Goal: Navigation & Orientation: Find specific page/section

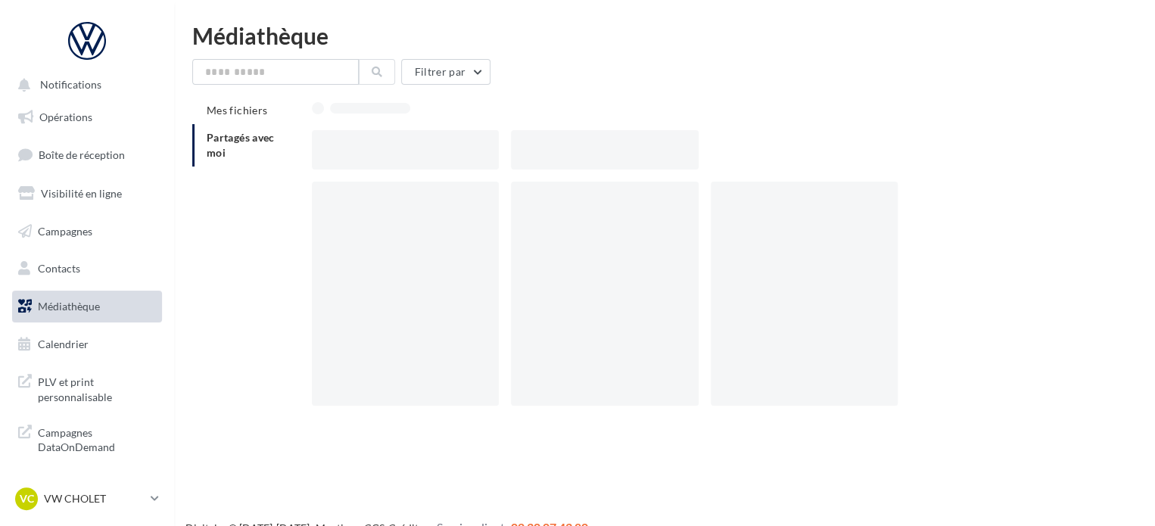
drag, startPoint x: 59, startPoint y: 489, endPoint x: 37, endPoint y: 479, distance: 24.0
click at [37, 479] on nav "Notifications Opérations Boîte de réception Visibilité en ligne Campagnes Conta…" at bounding box center [87, 263] width 174 height 526
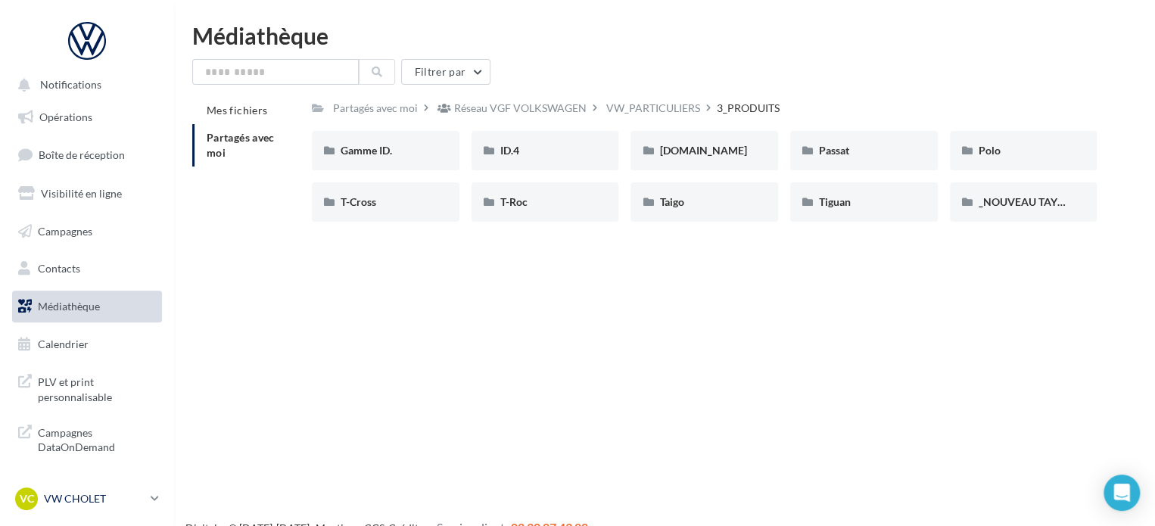
click at [120, 507] on div "VC VW CHOLET vw-loco-49300" at bounding box center [79, 498] width 129 height 23
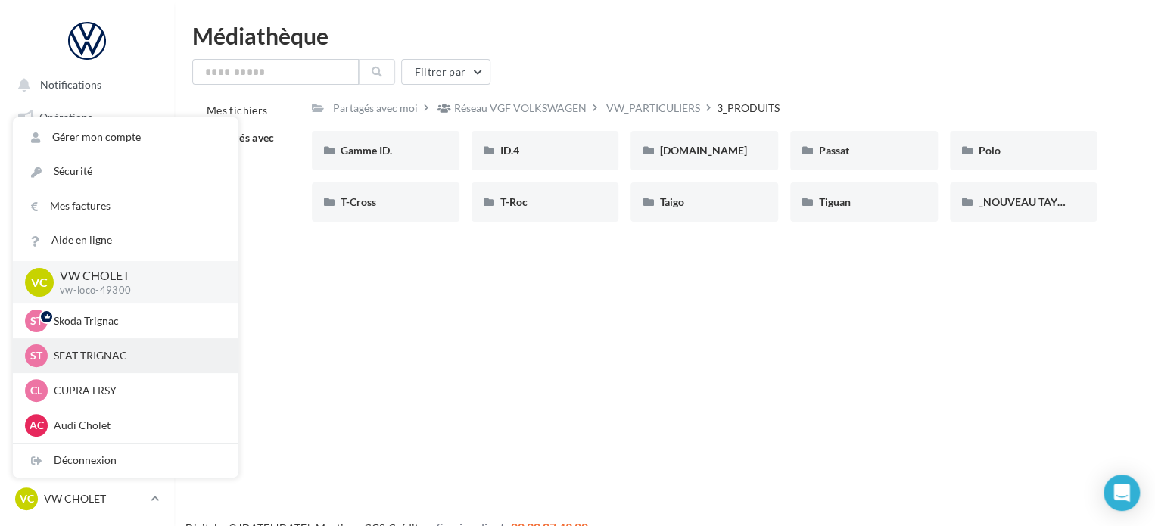
click at [185, 356] on p "SEAT TRIGNAC" at bounding box center [137, 355] width 166 height 15
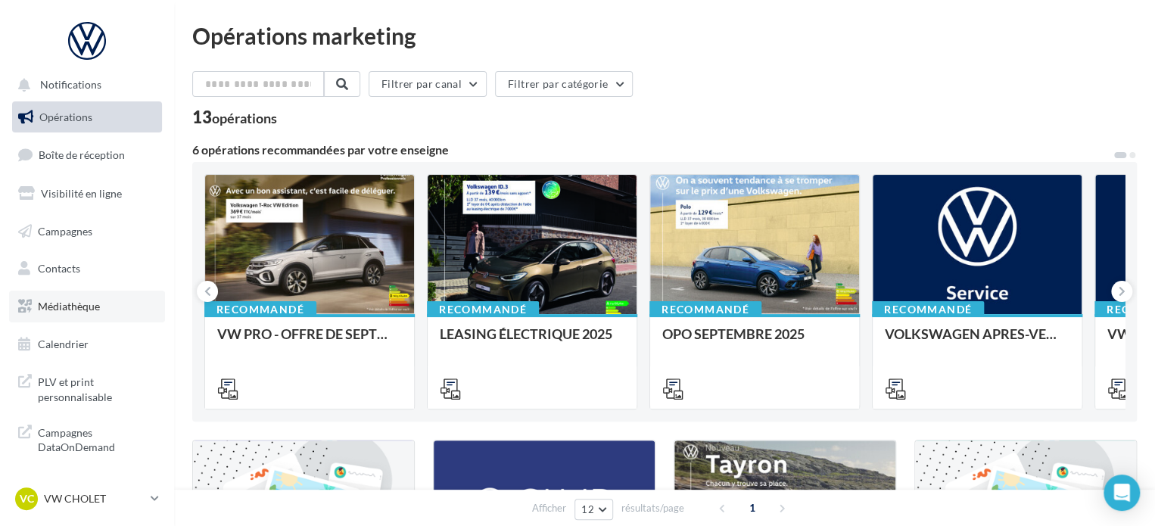
click at [57, 303] on span "Médiathèque" at bounding box center [69, 306] width 62 height 13
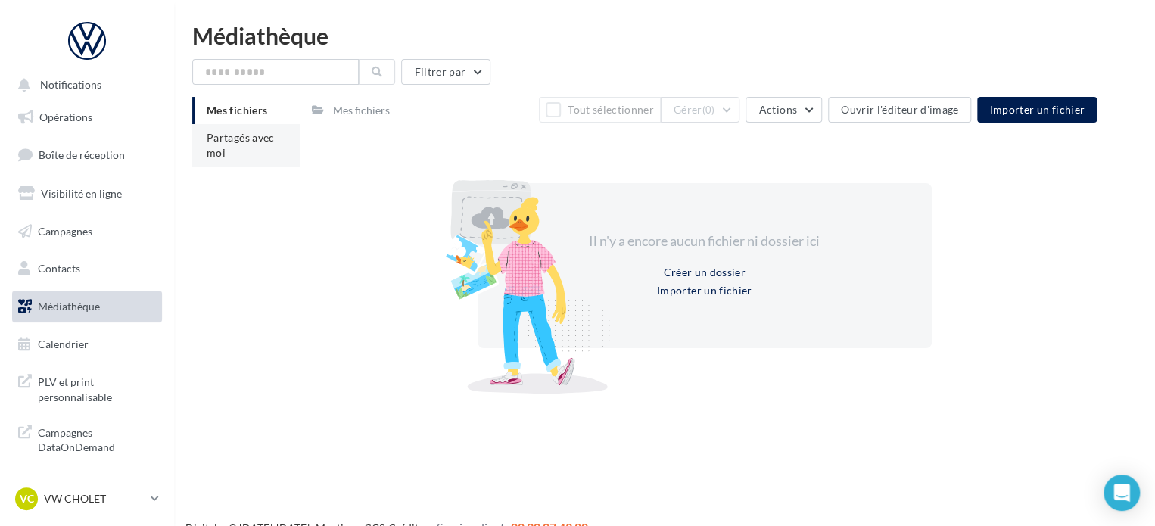
click at [233, 149] on li "Partagés avec moi" at bounding box center [245, 145] width 107 height 42
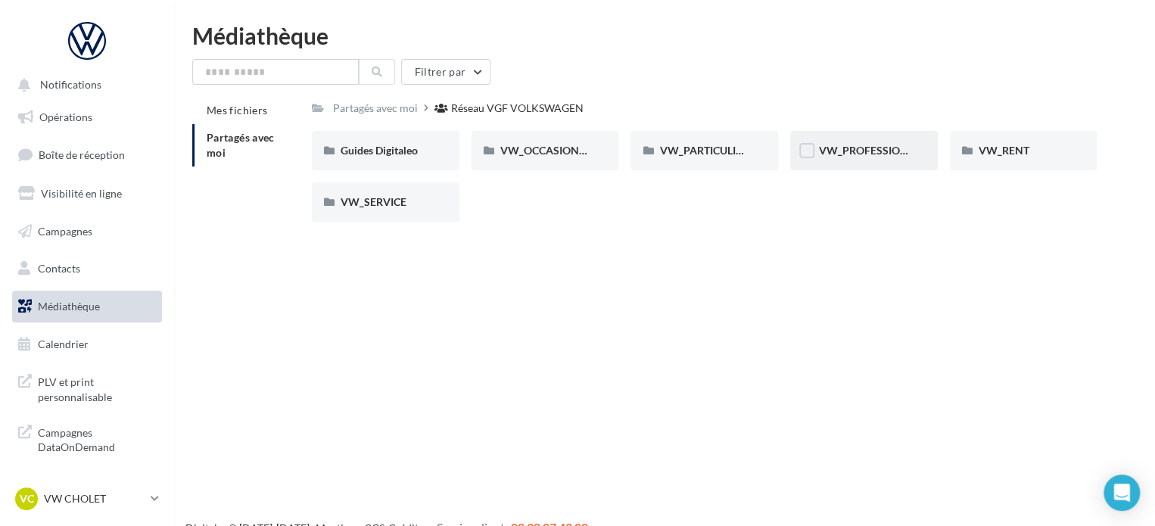
click at [844, 160] on div "VW_PROFESSIONNELS" at bounding box center [864, 150] width 148 height 39
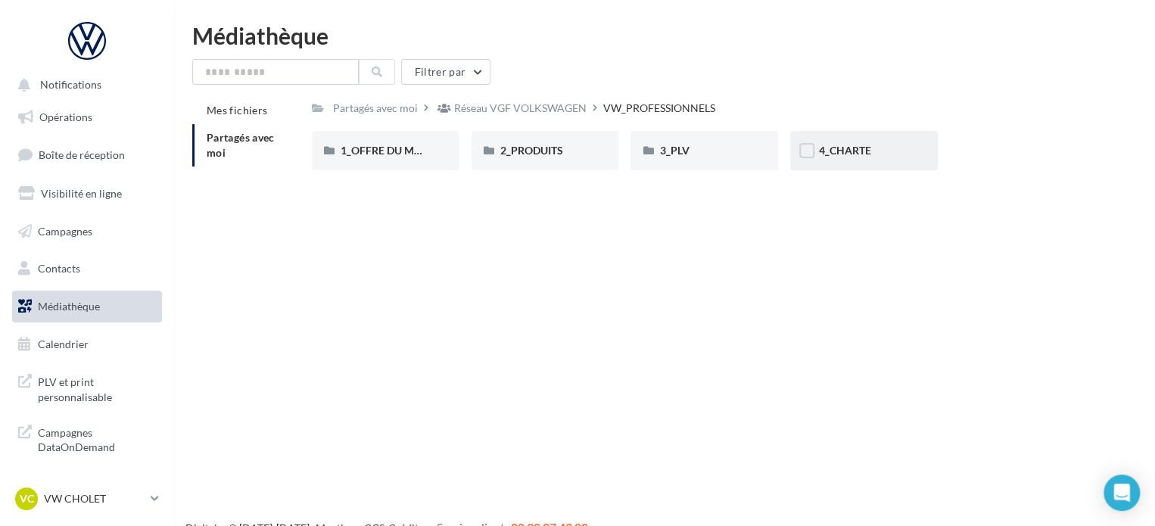
click at [854, 138] on div "4_CHARTE" at bounding box center [864, 150] width 148 height 39
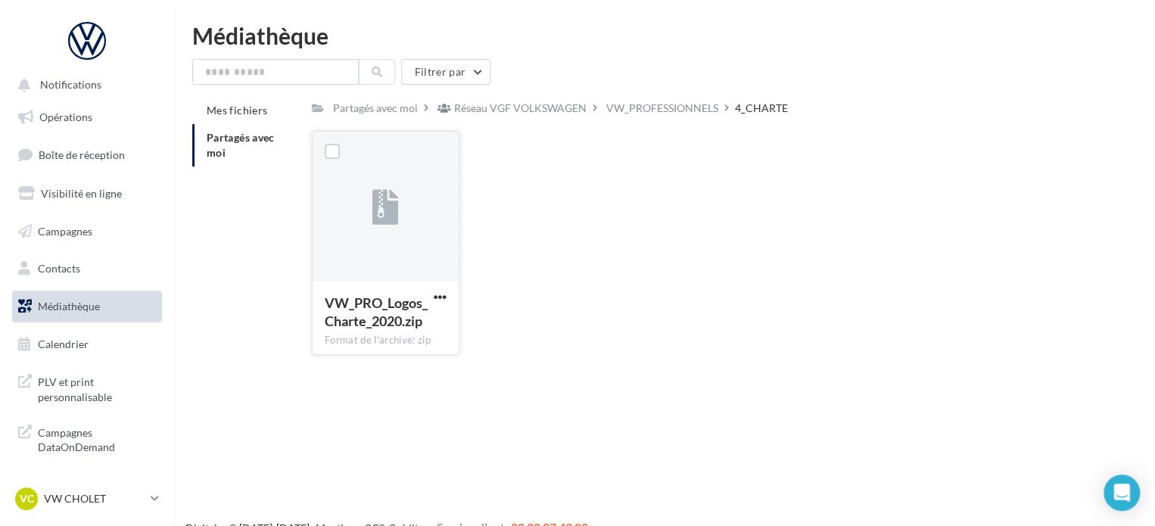
click at [446, 295] on button "button" at bounding box center [440, 298] width 19 height 15
click at [412, 303] on span "VW_PRO_Logos_Charte_2020.zip" at bounding box center [376, 311] width 103 height 35
click at [440, 293] on span "button" at bounding box center [440, 297] width 13 height 13
click at [406, 325] on button "Télécharger" at bounding box center [373, 326] width 151 height 39
click at [642, 107] on div "VW_PROFESSIONNELS" at bounding box center [662, 108] width 112 height 15
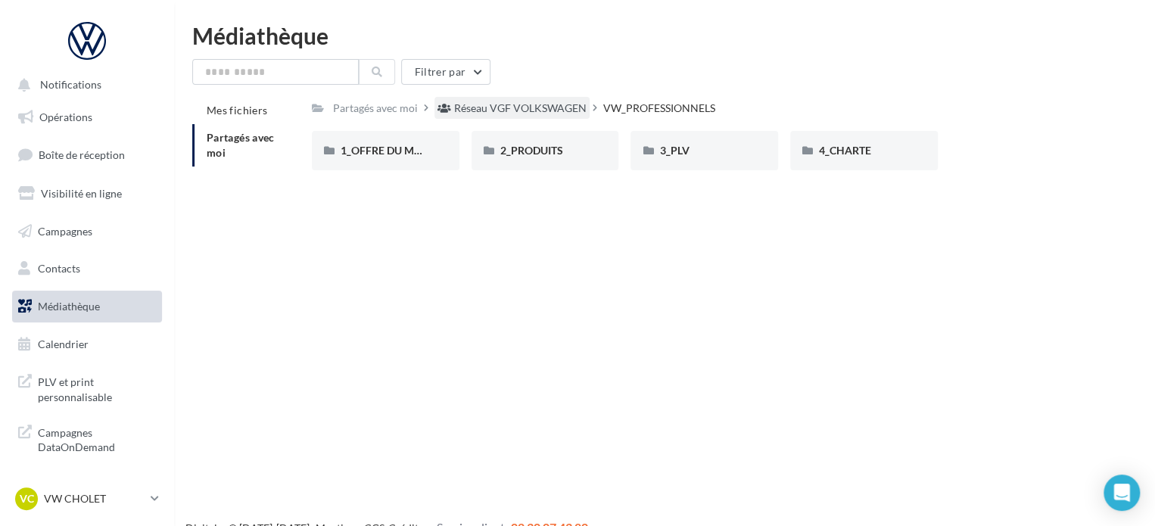
click at [472, 111] on div "Réseau VGF VOLKSWAGEN" at bounding box center [520, 108] width 132 height 15
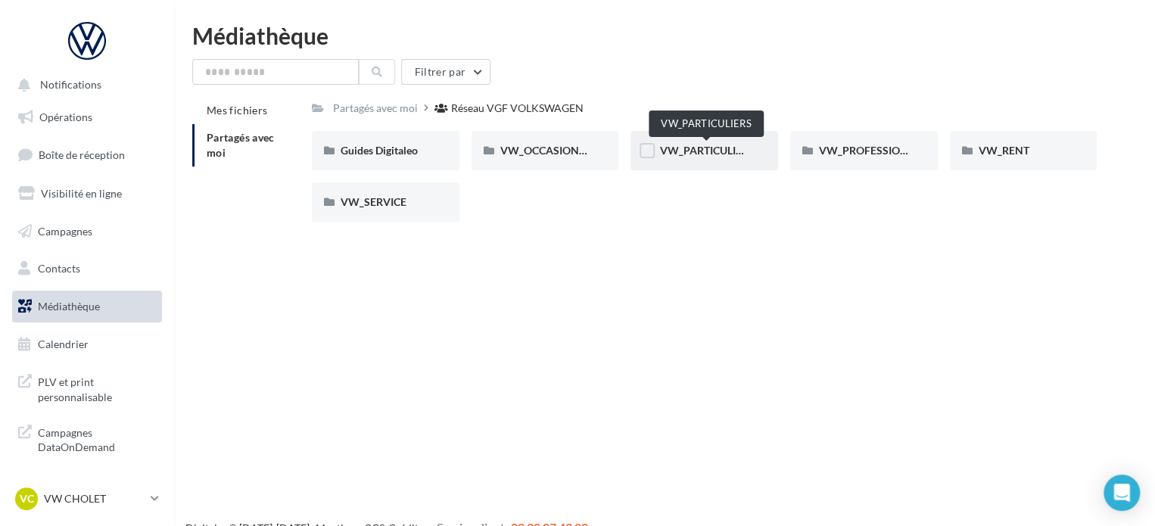
click at [710, 149] on span "VW_PARTICULIERS" at bounding box center [706, 150] width 95 height 13
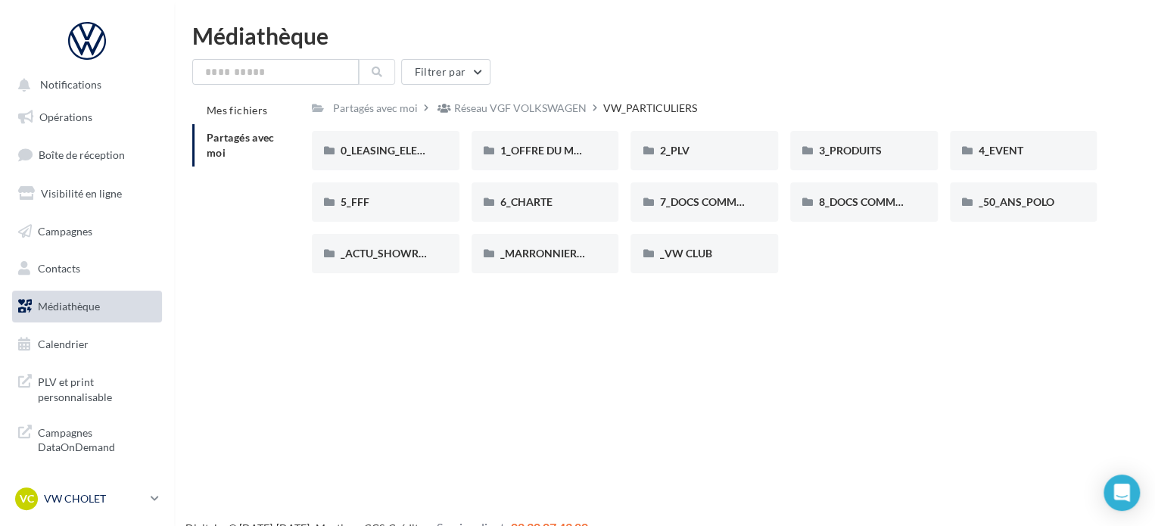
click at [82, 508] on div "VC VW CHOLET vw-loco-49300" at bounding box center [79, 498] width 129 height 23
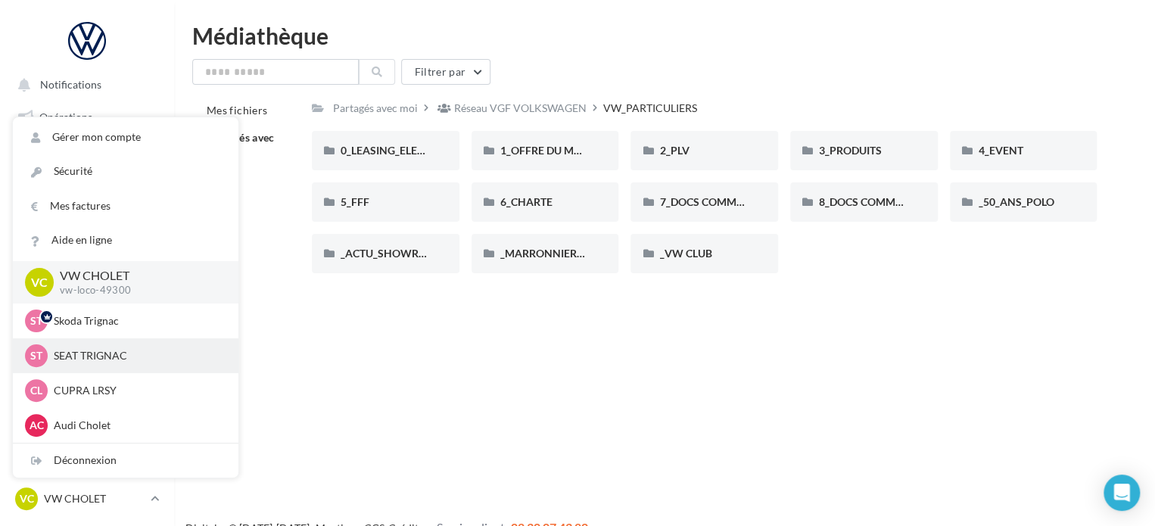
drag, startPoint x: 133, startPoint y: 356, endPoint x: 122, endPoint y: 361, distance: 12.2
click at [130, 359] on p "SEAT TRIGNAC" at bounding box center [137, 355] width 166 height 15
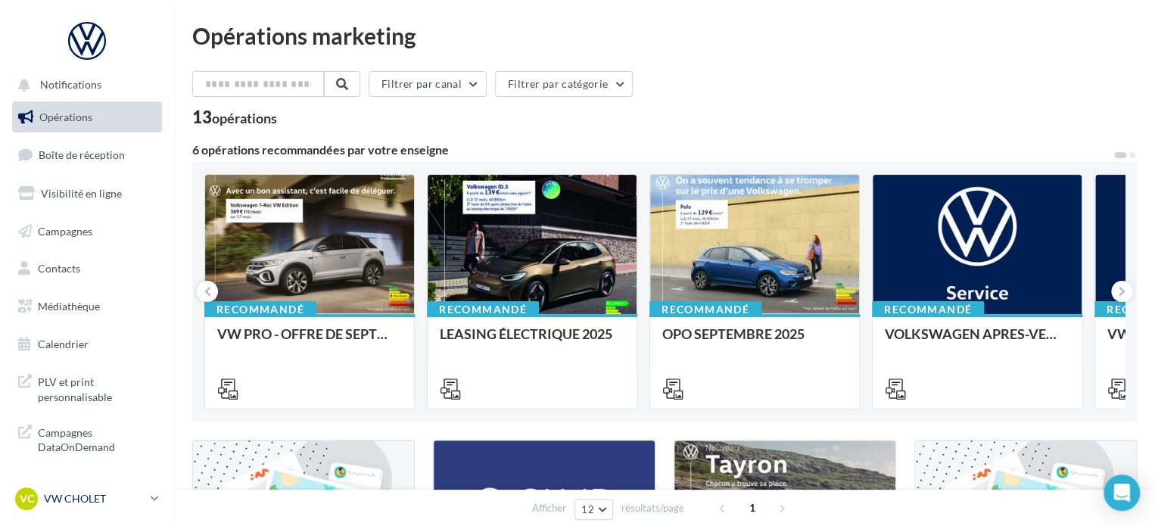
click at [67, 493] on p "VW CHOLET" at bounding box center [94, 498] width 101 height 15
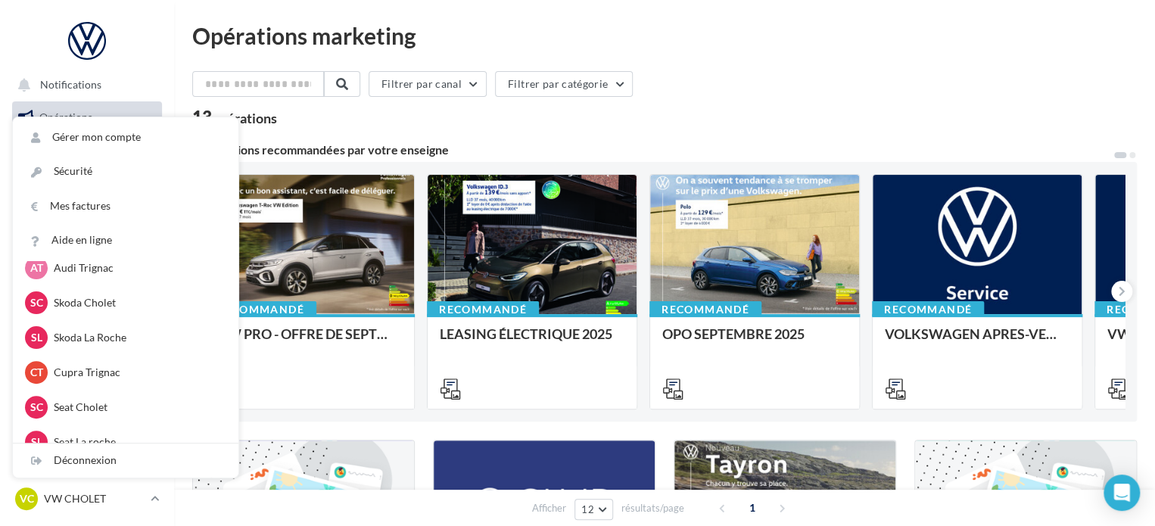
scroll to position [303, 0]
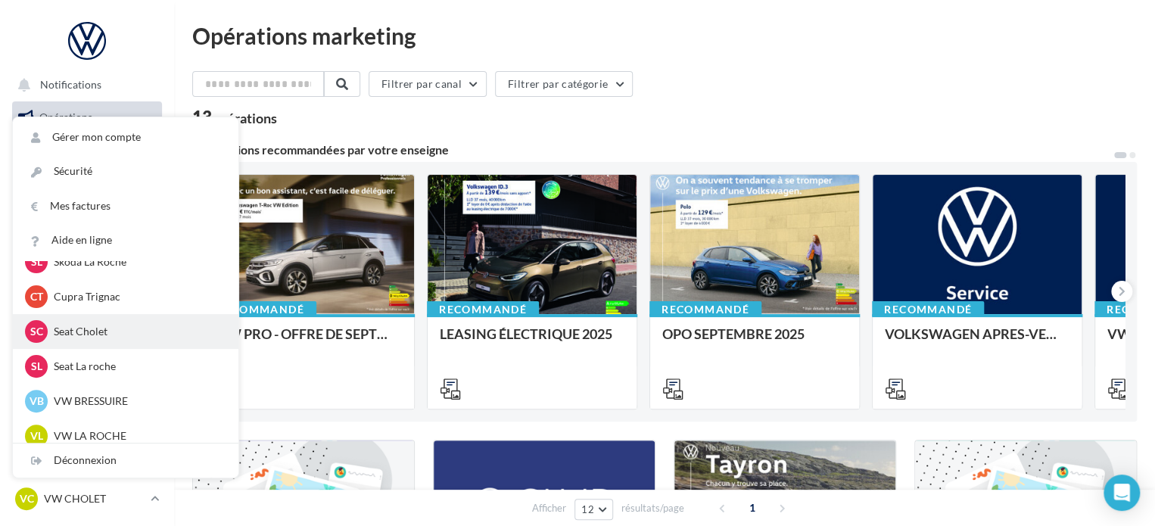
click at [154, 335] on p "Seat Cholet" at bounding box center [137, 331] width 166 height 15
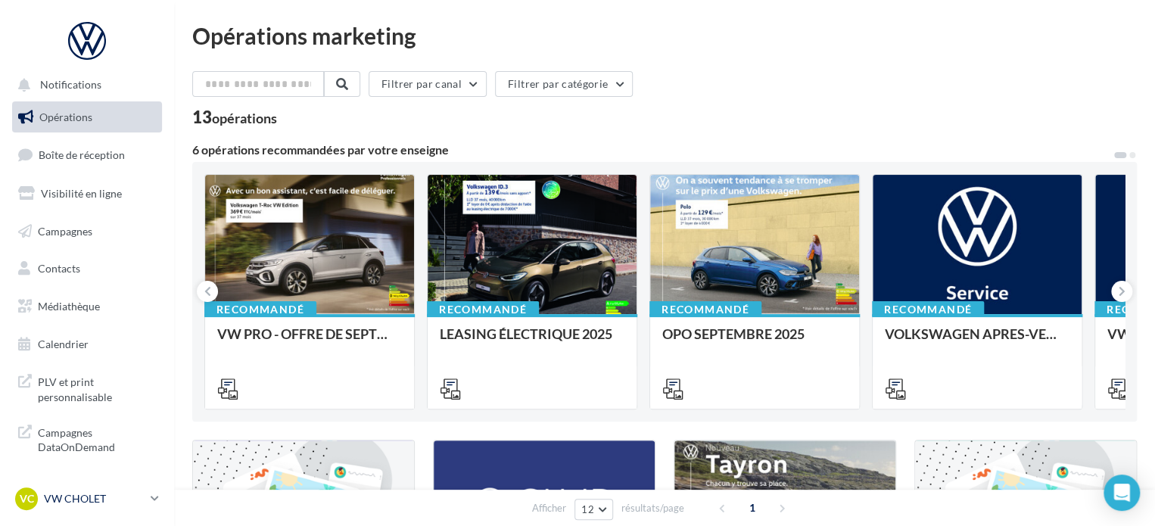
click at [131, 499] on p "VW CHOLET" at bounding box center [94, 498] width 101 height 15
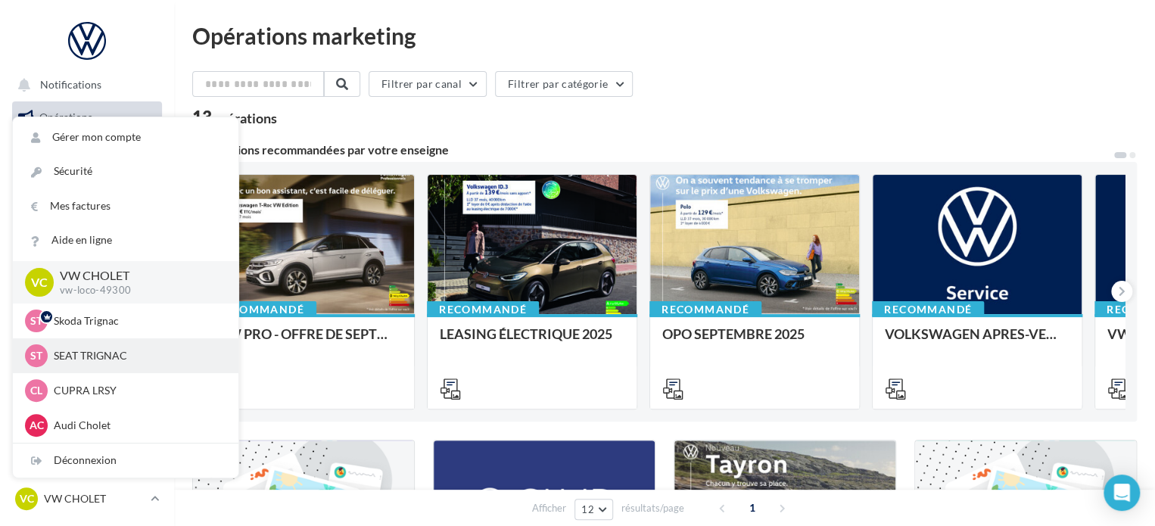
click at [133, 343] on div "ST SEAT TRIGNAC SEAT-TRIGNAC" at bounding box center [125, 355] width 225 height 35
click at [134, 353] on p "SEAT TRIGNAC" at bounding box center [137, 355] width 166 height 15
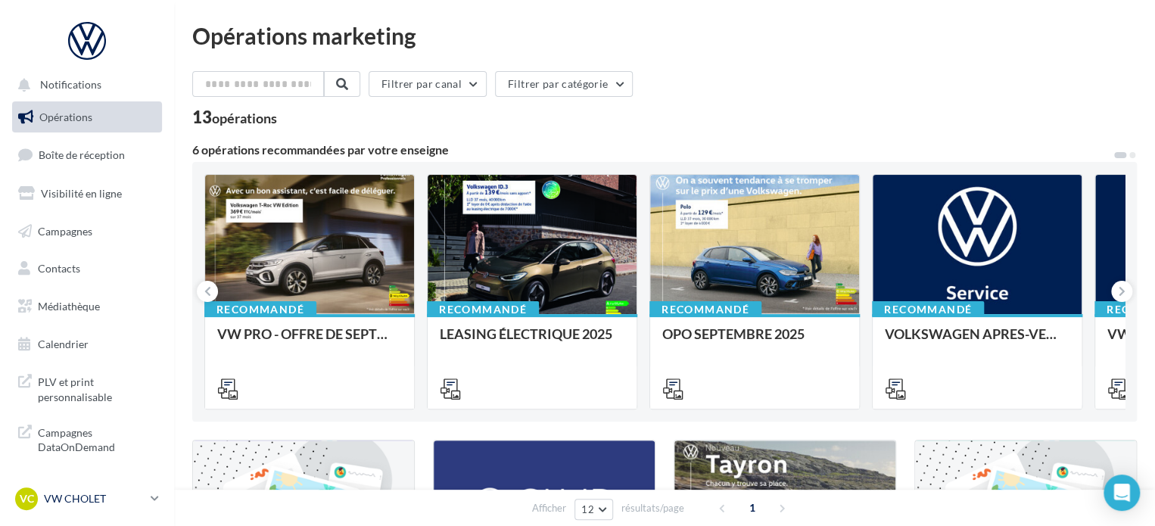
click at [82, 496] on p "VW CHOLET" at bounding box center [94, 498] width 101 height 15
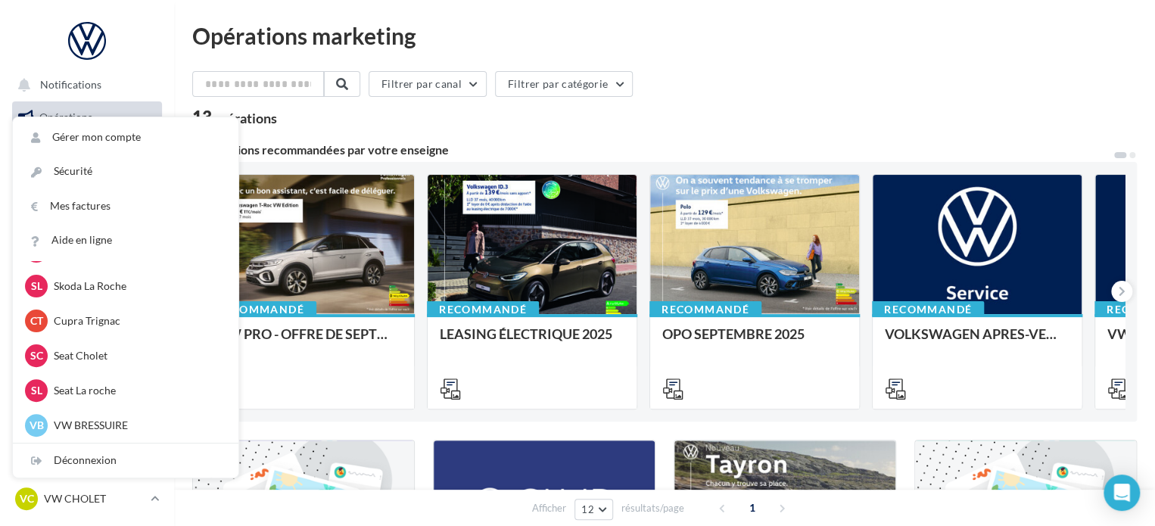
scroll to position [303, 0]
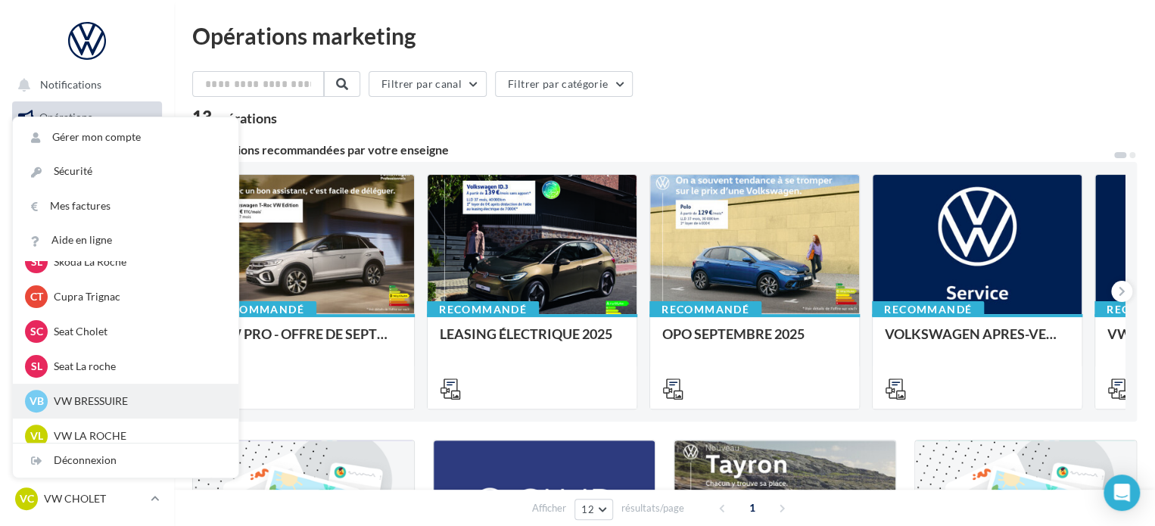
click at [103, 403] on p "VW BRESSUIRE" at bounding box center [137, 400] width 166 height 15
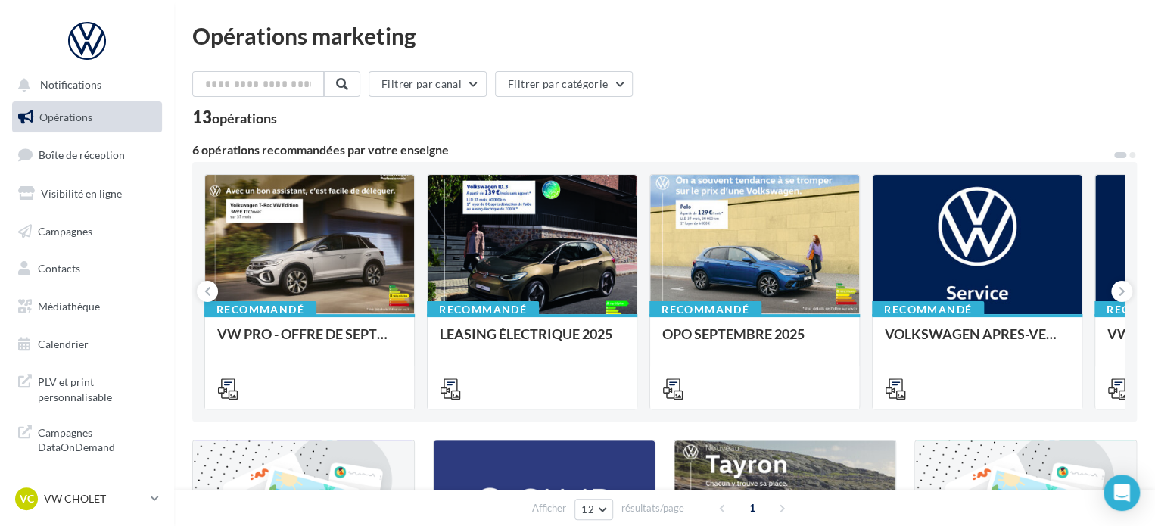
drag, startPoint x: 97, startPoint y: 499, endPoint x: 98, endPoint y: 480, distance: 19.0
click at [97, 497] on p "VW CHOLET" at bounding box center [94, 498] width 101 height 15
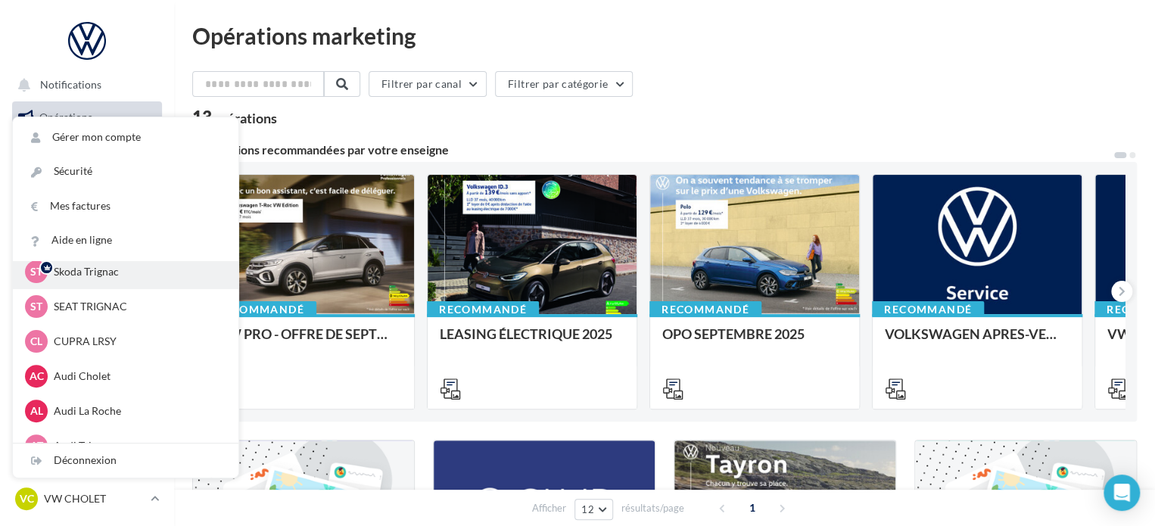
scroll to position [76, 0]
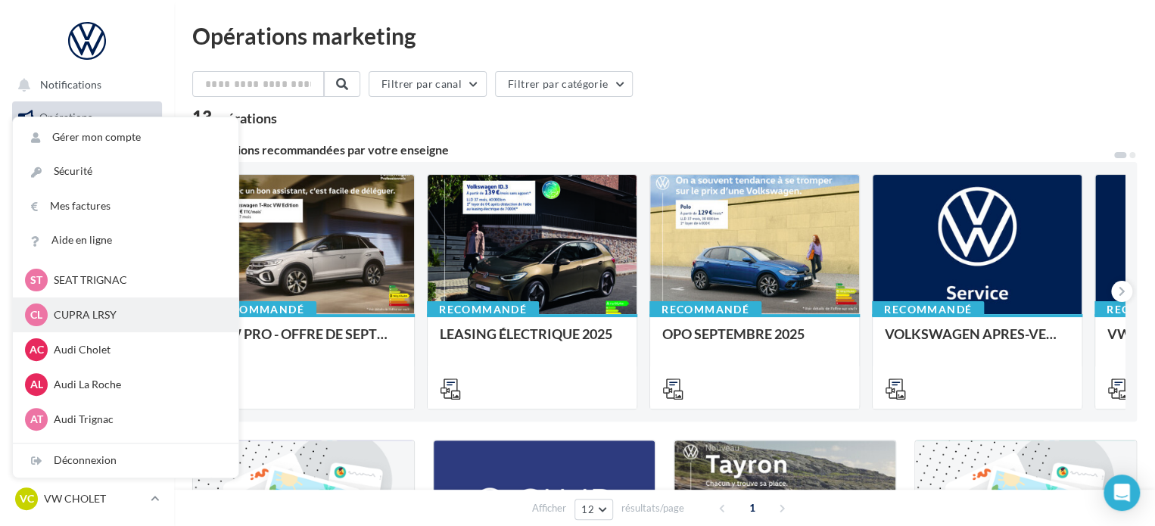
click at [109, 312] on p "CUPRA LRSY" at bounding box center [137, 314] width 166 height 15
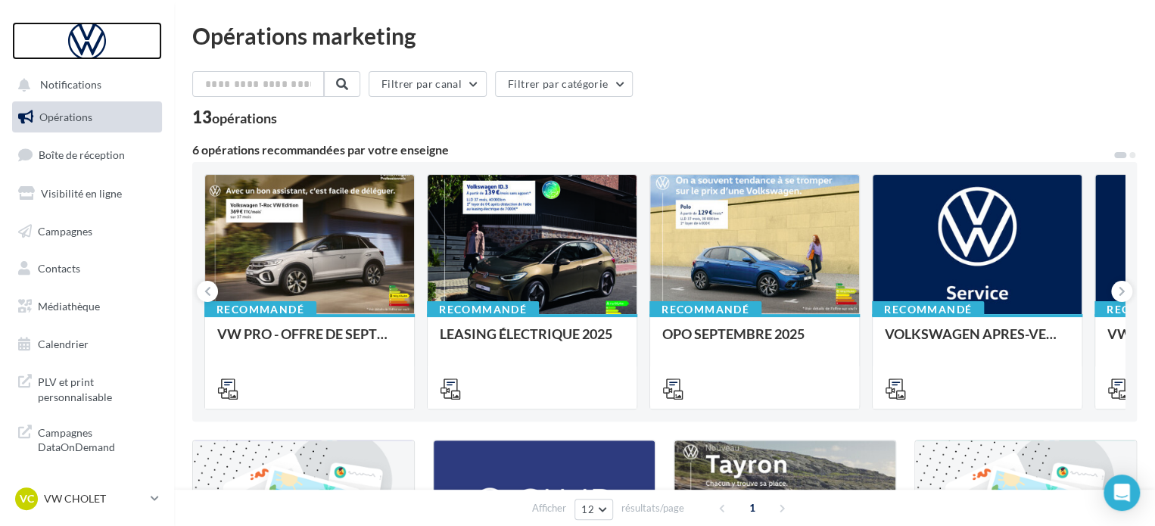
click at [81, 31] on div at bounding box center [86, 41] width 121 height 38
click at [785, 23] on div "Opérations marketing Filtrer par canal Filtrer par catégorie 13 opérations 6 op…" at bounding box center [664, 514] width 981 height 1028
drag, startPoint x: 118, startPoint y: 504, endPoint x: 124, endPoint y: 487, distance: 18.4
click at [122, 505] on p "VW CHOLET" at bounding box center [94, 498] width 101 height 15
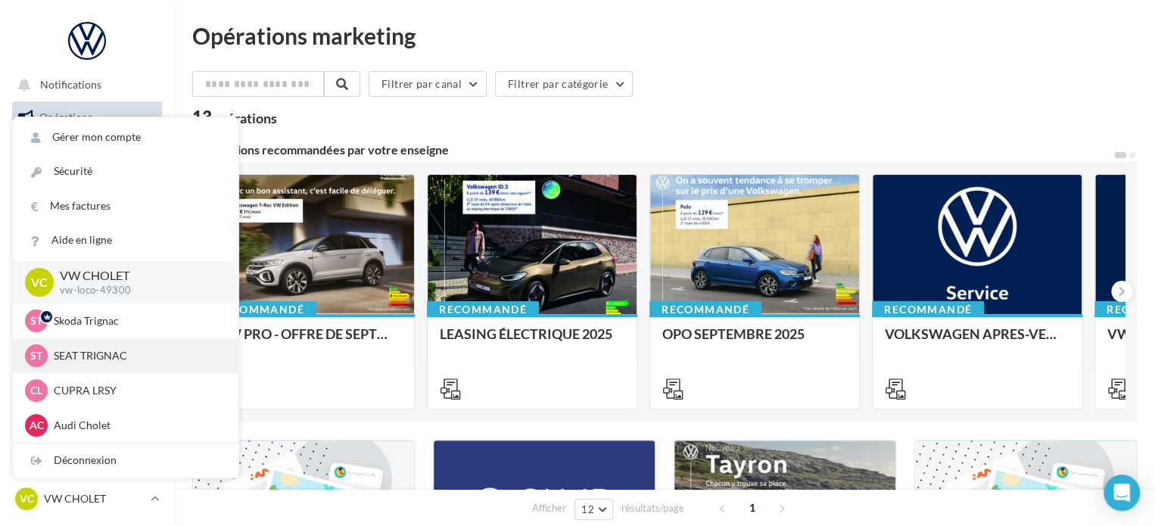
click at [106, 350] on p "SEAT TRIGNAC" at bounding box center [137, 355] width 166 height 15
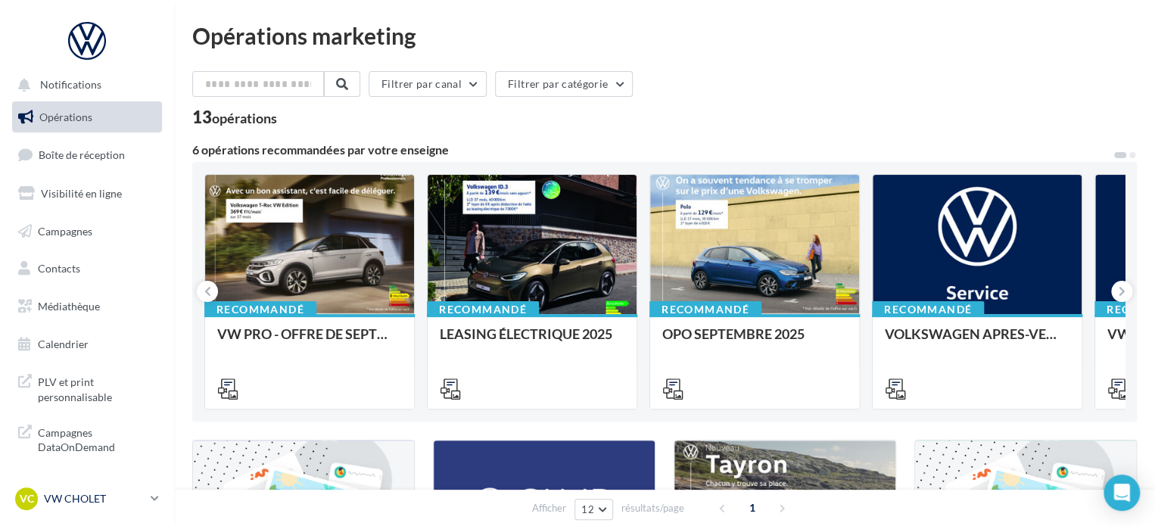
drag, startPoint x: 133, startPoint y: 518, endPoint x: 138, endPoint y: 485, distance: 33.0
click at [137, 501] on div "VC VW CHOLET vw-loco-49300" at bounding box center [87, 505] width 174 height 42
click at [138, 485] on link "VC VW CHOLET vw-loco-49300" at bounding box center [87, 498] width 150 height 29
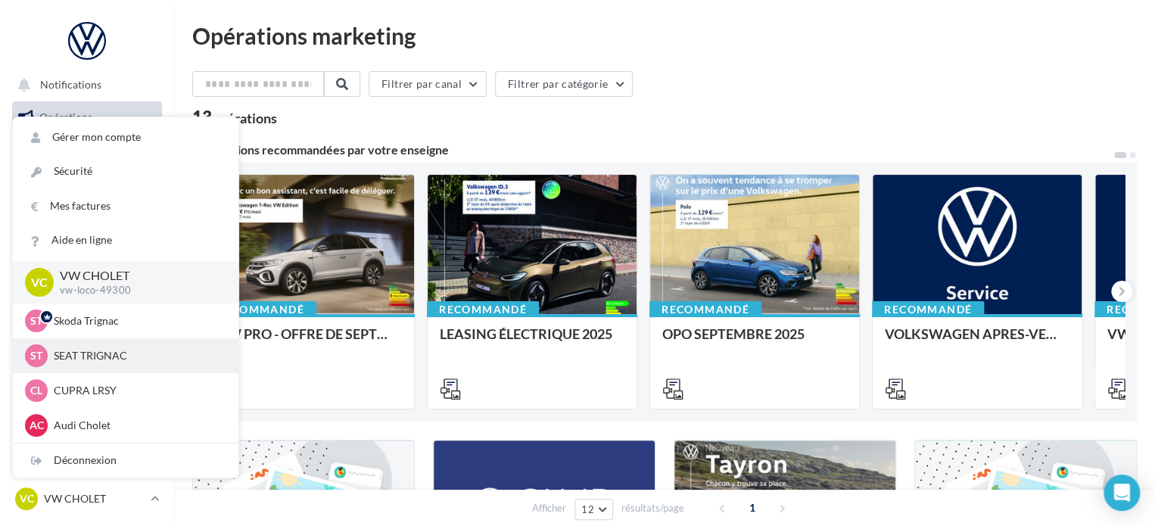
click at [138, 354] on p "SEAT TRIGNAC" at bounding box center [137, 355] width 166 height 15
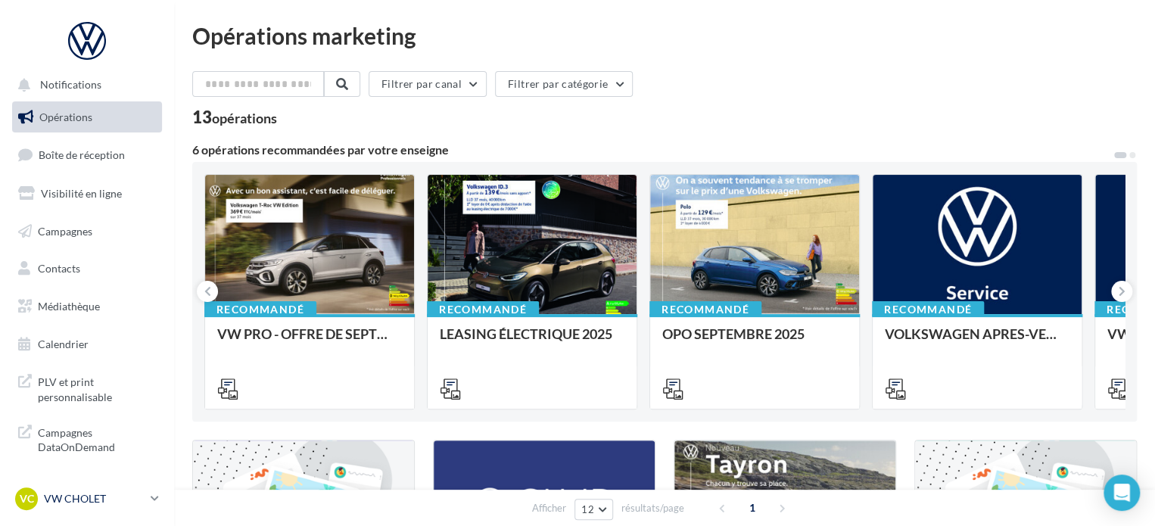
click at [153, 501] on icon at bounding box center [155, 498] width 8 height 13
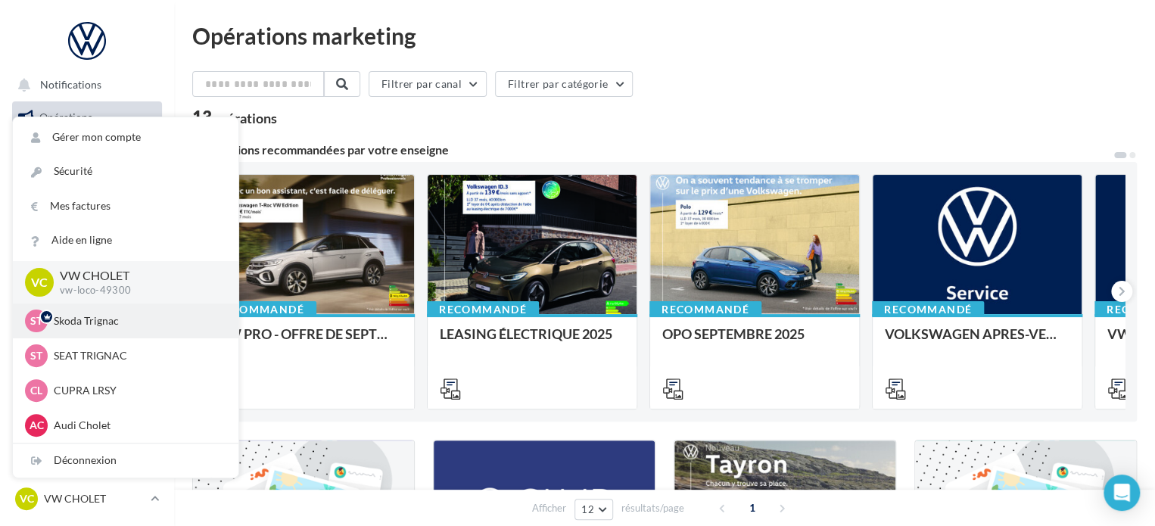
click at [151, 321] on p "Skoda Trignac" at bounding box center [137, 320] width 166 height 15
